Goal: Information Seeking & Learning: Learn about a topic

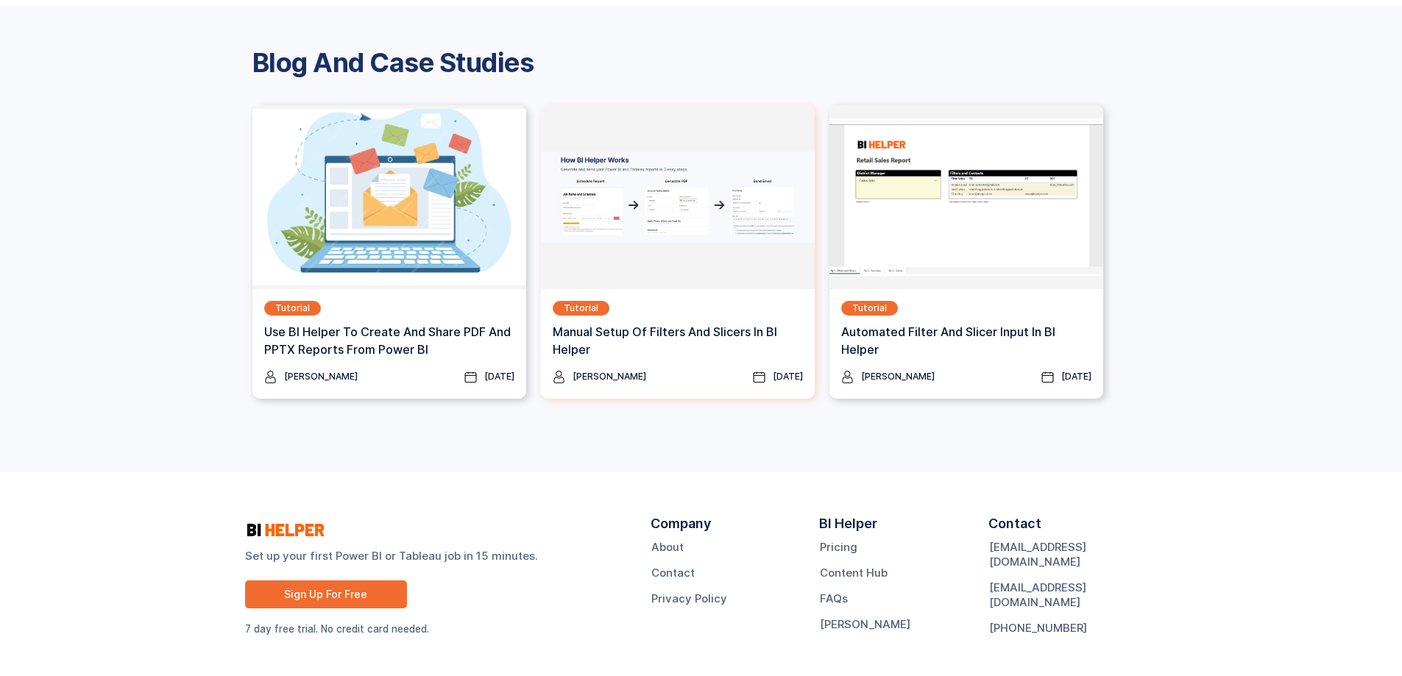
scroll to position [1911, 0]
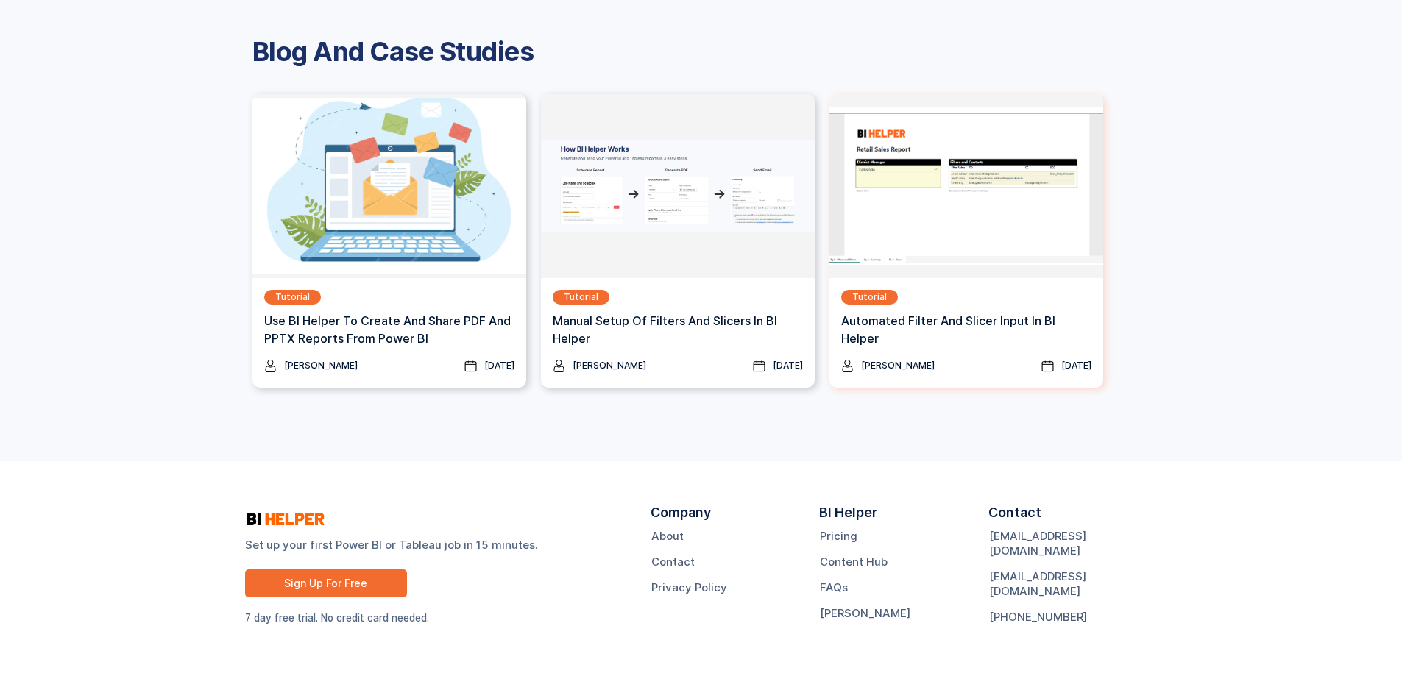
click at [961, 245] on img at bounding box center [966, 186] width 274 height 184
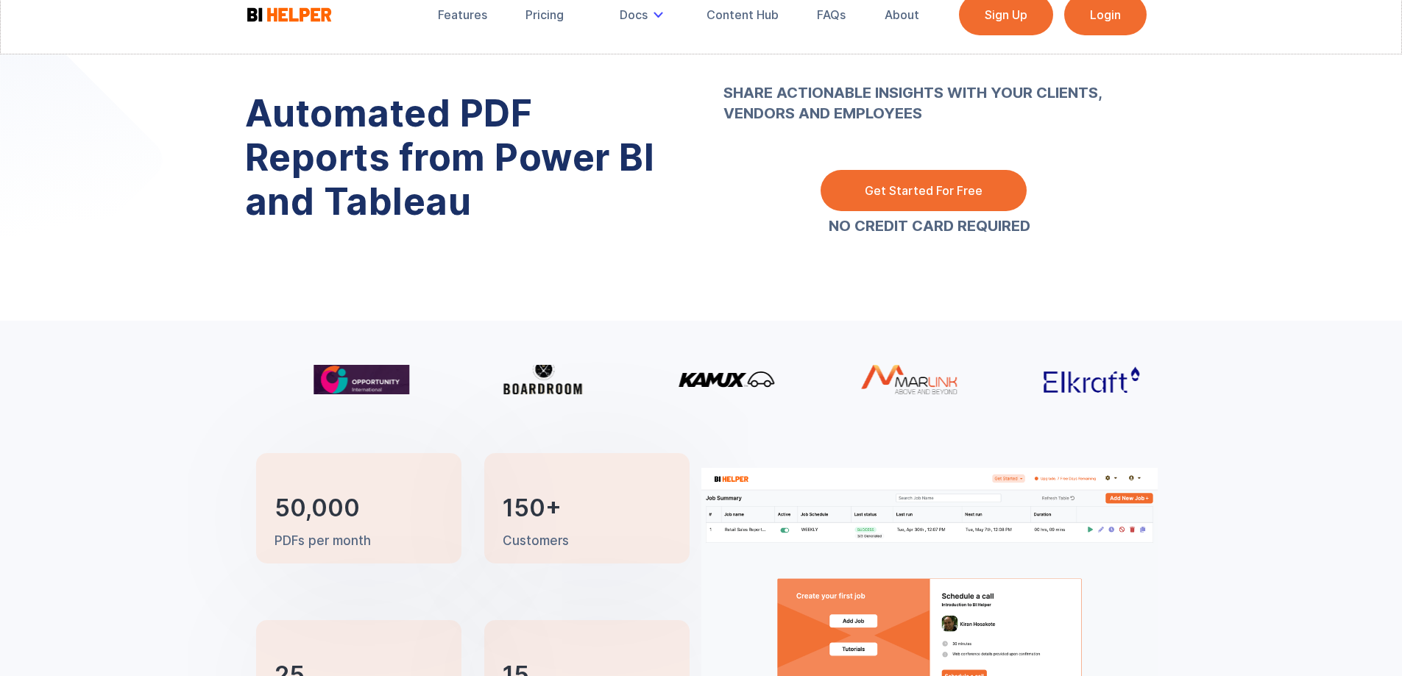
scroll to position [0, 0]
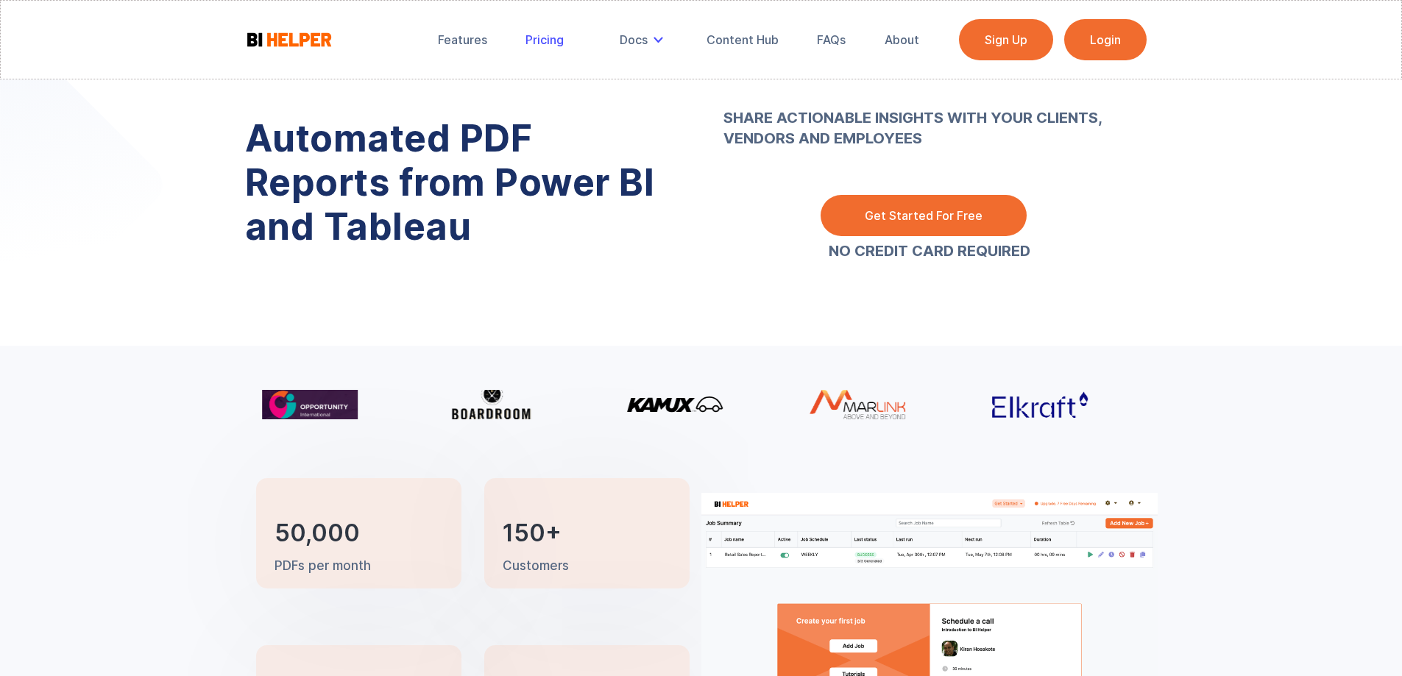
click at [538, 38] on div "Pricing" at bounding box center [545, 39] width 38 height 15
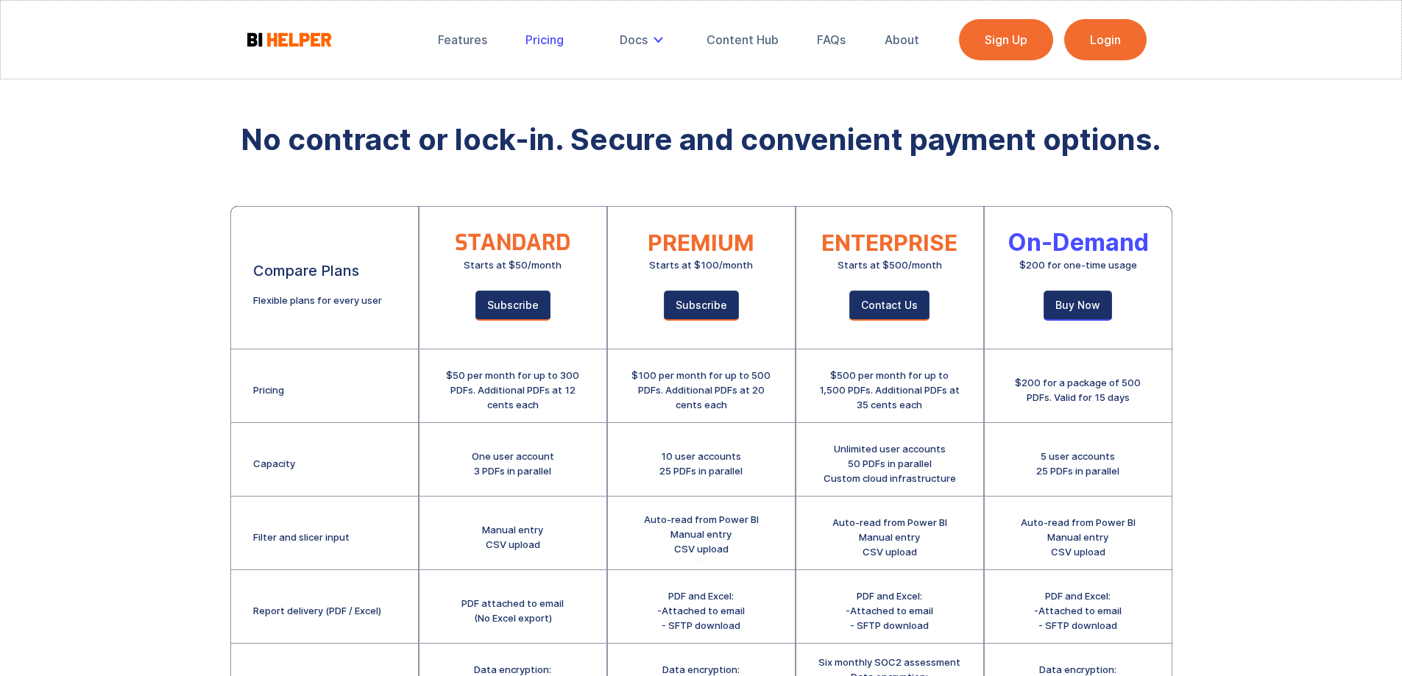
click at [551, 43] on div "Pricing" at bounding box center [545, 39] width 38 height 15
